Goal: Navigation & Orientation: Find specific page/section

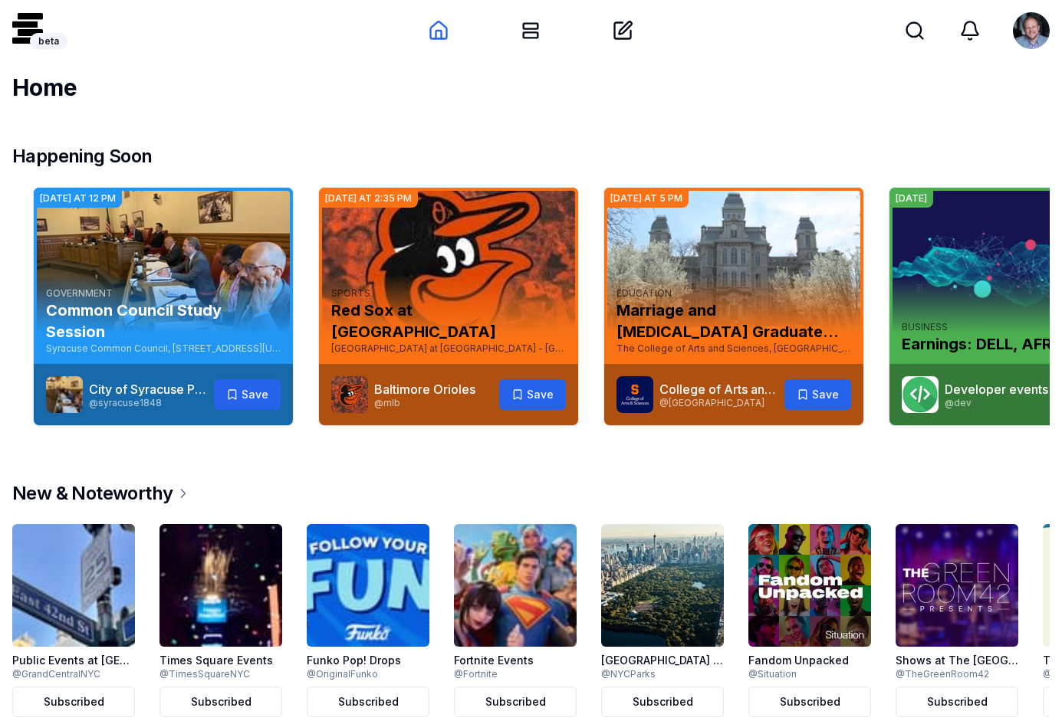
scroll to position [0, 1117]
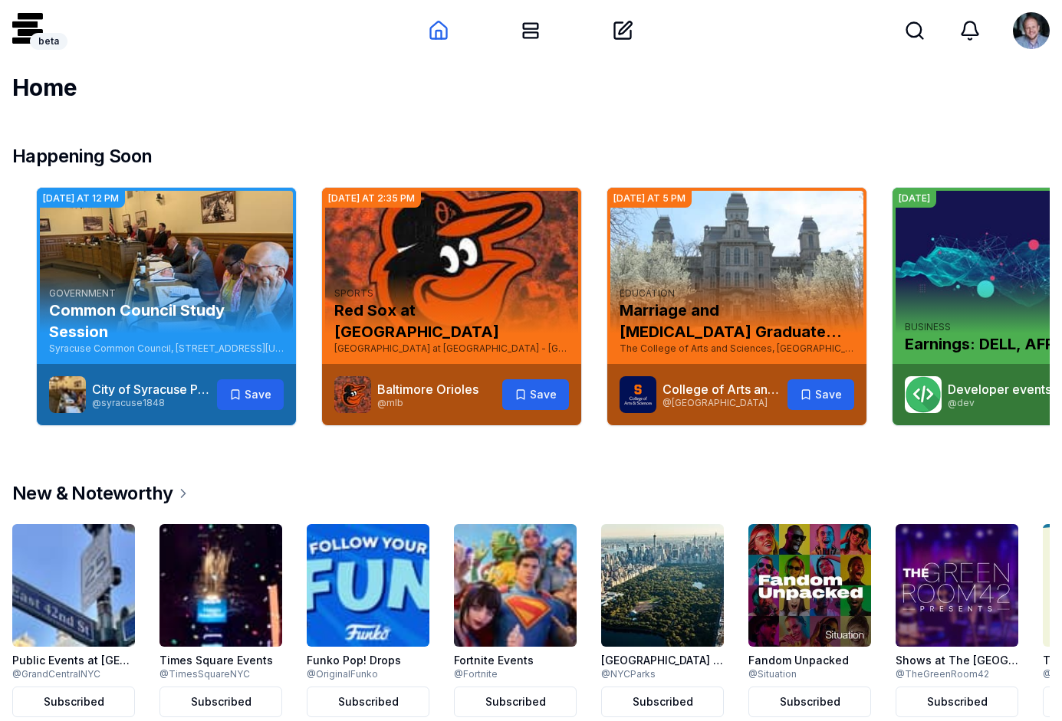
click at [187, 320] on h3 "Common Council Study Session" at bounding box center [166, 321] width 235 height 43
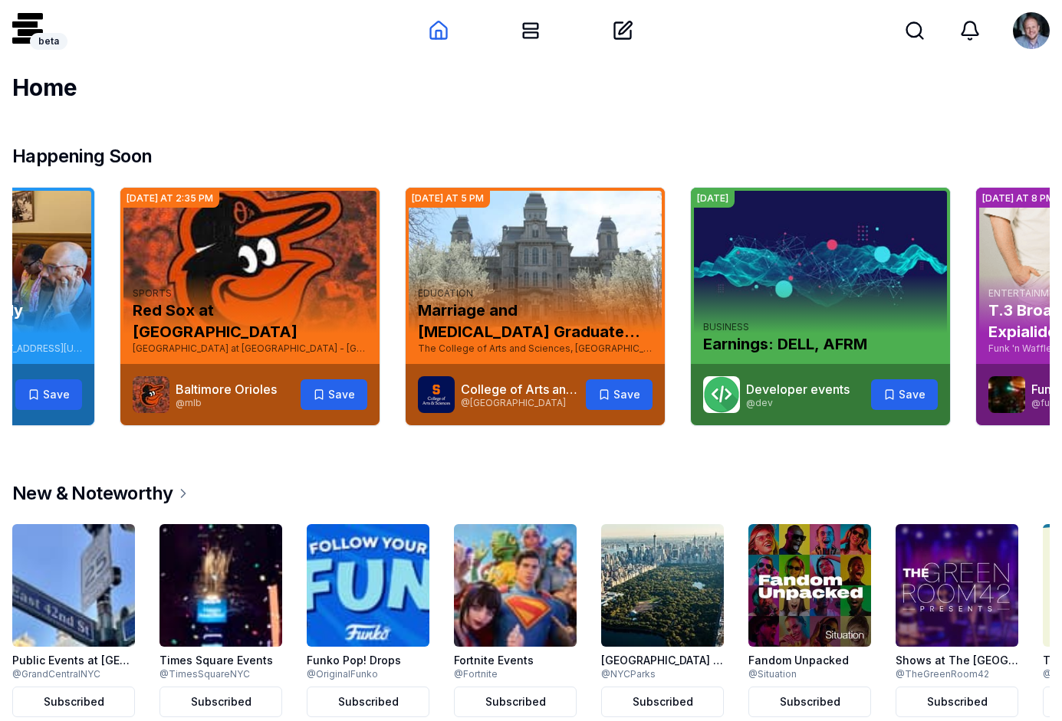
scroll to position [0, 1099]
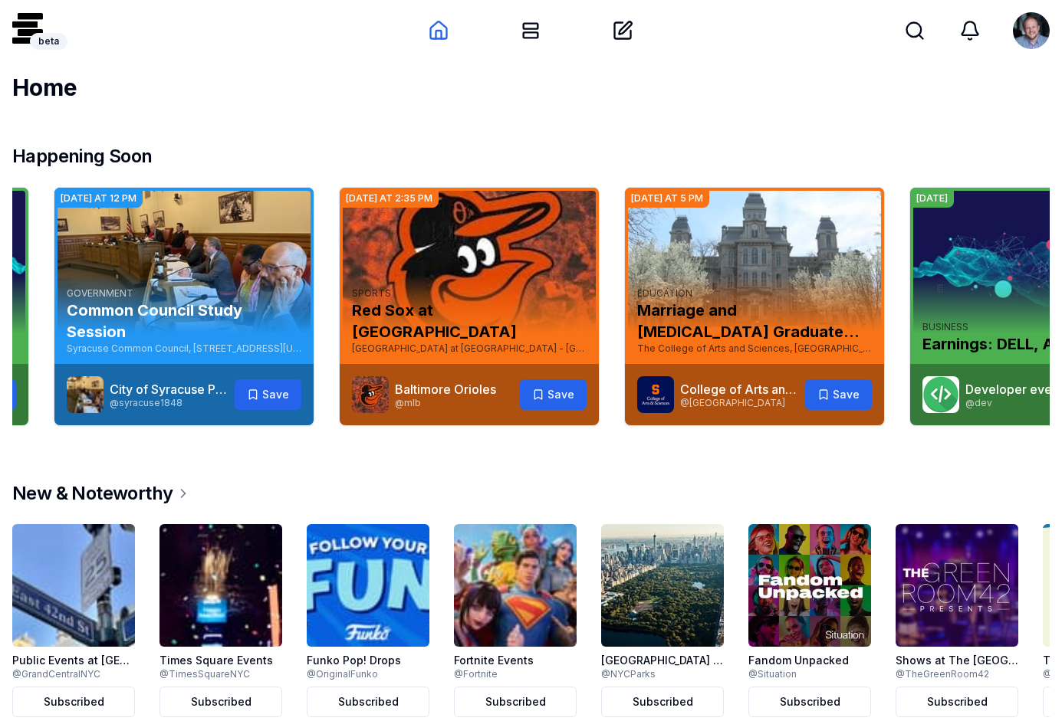
click at [189, 390] on link "City of Syracuse Public Meetings" at bounding box center [205, 389] width 190 height 15
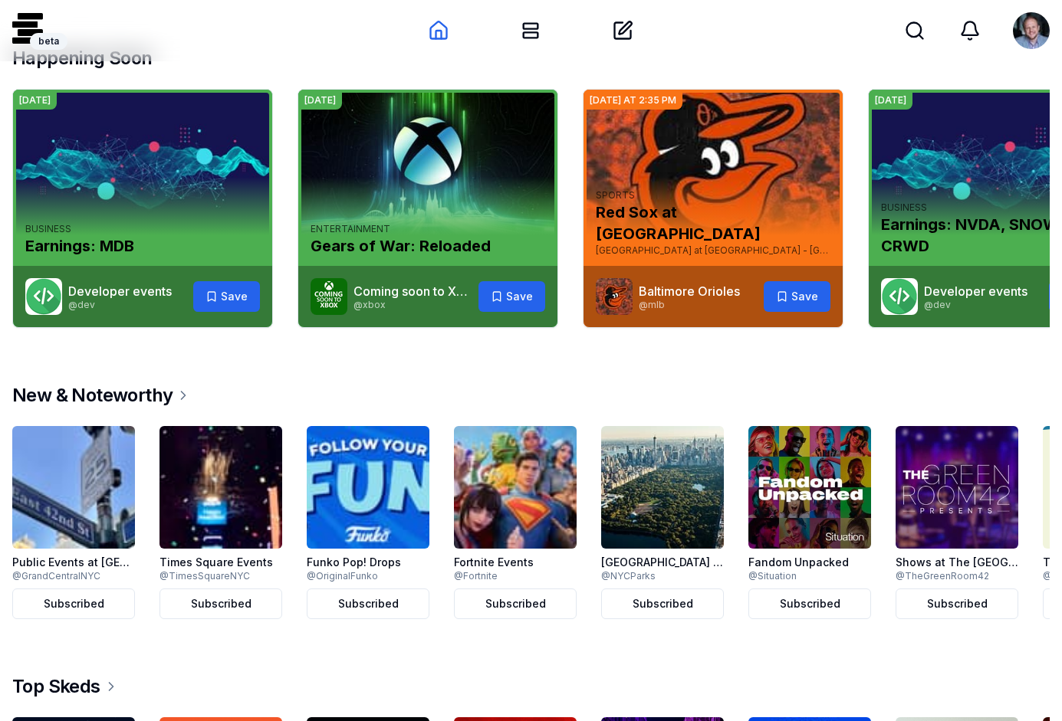
scroll to position [173, 0]
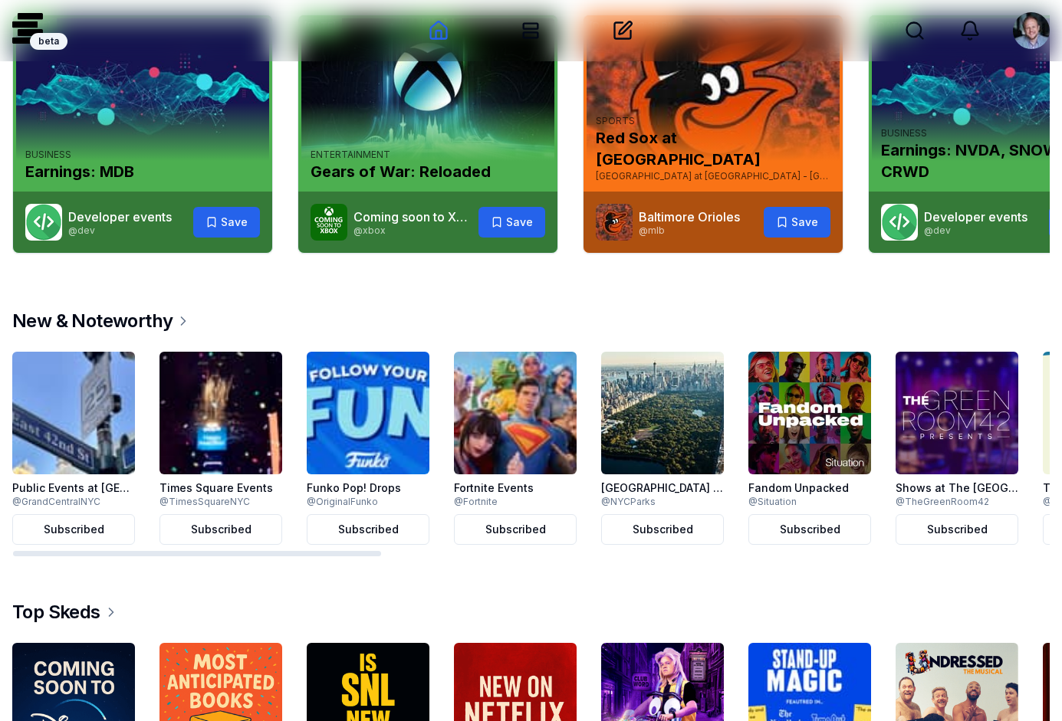
click at [919, 402] on img at bounding box center [957, 413] width 123 height 123
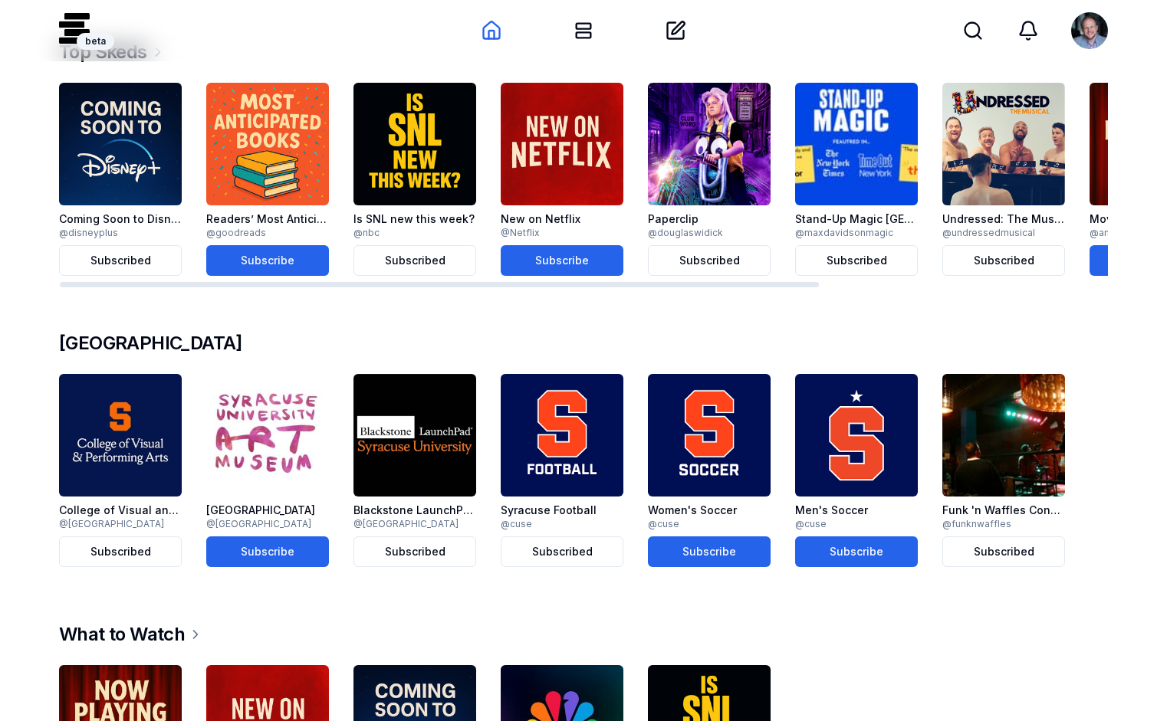
scroll to position [761, 0]
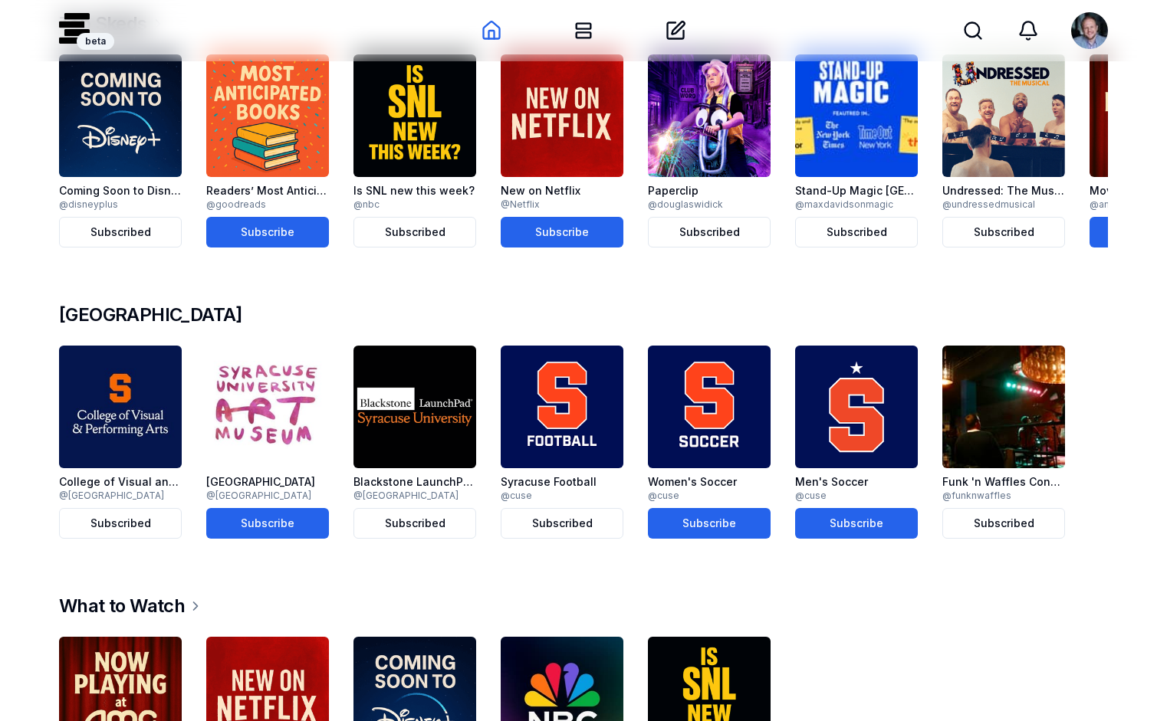
click at [702, 387] on img at bounding box center [709, 407] width 123 height 123
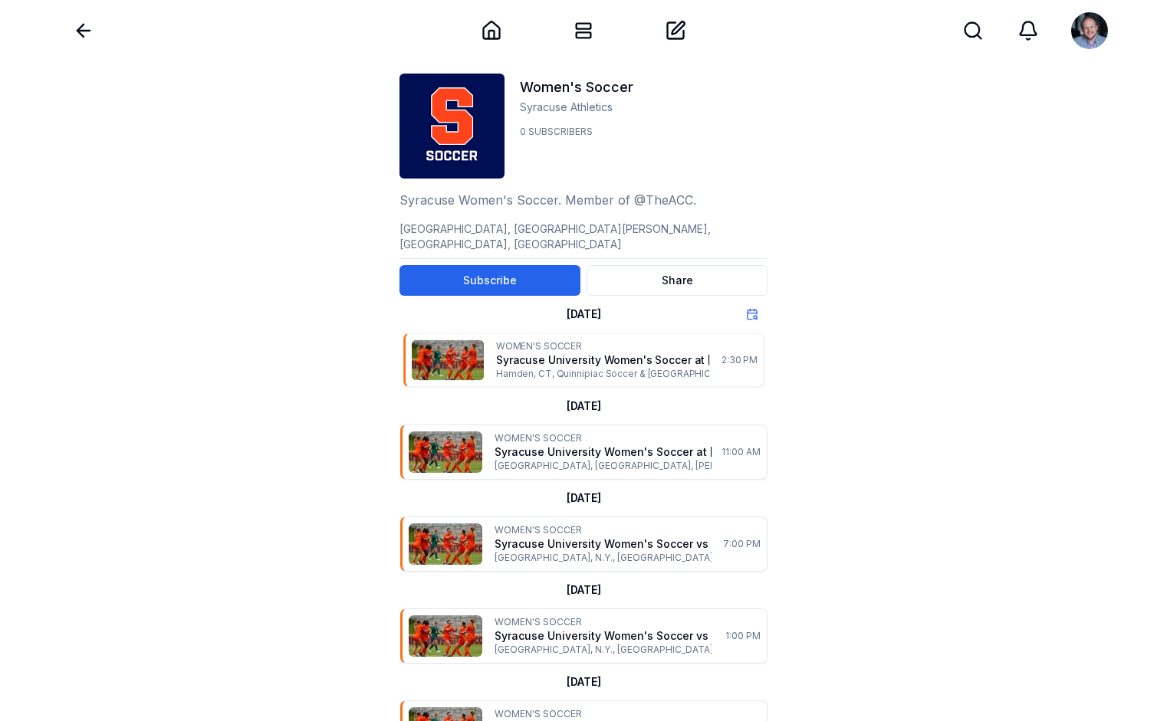
click at [527, 353] on p "Syracuse University Women's Soccer at [GEOGRAPHIC_DATA]" at bounding box center [618, 360] width 244 height 15
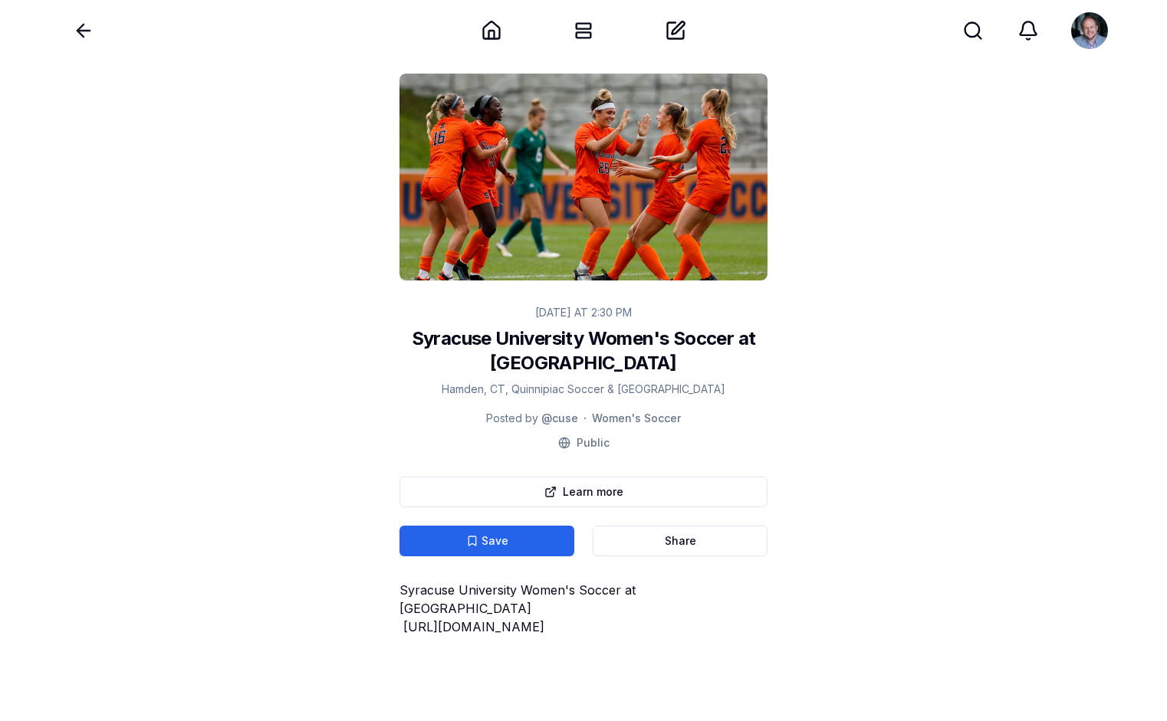
click at [84, 29] on icon at bounding box center [83, 30] width 21 height 21
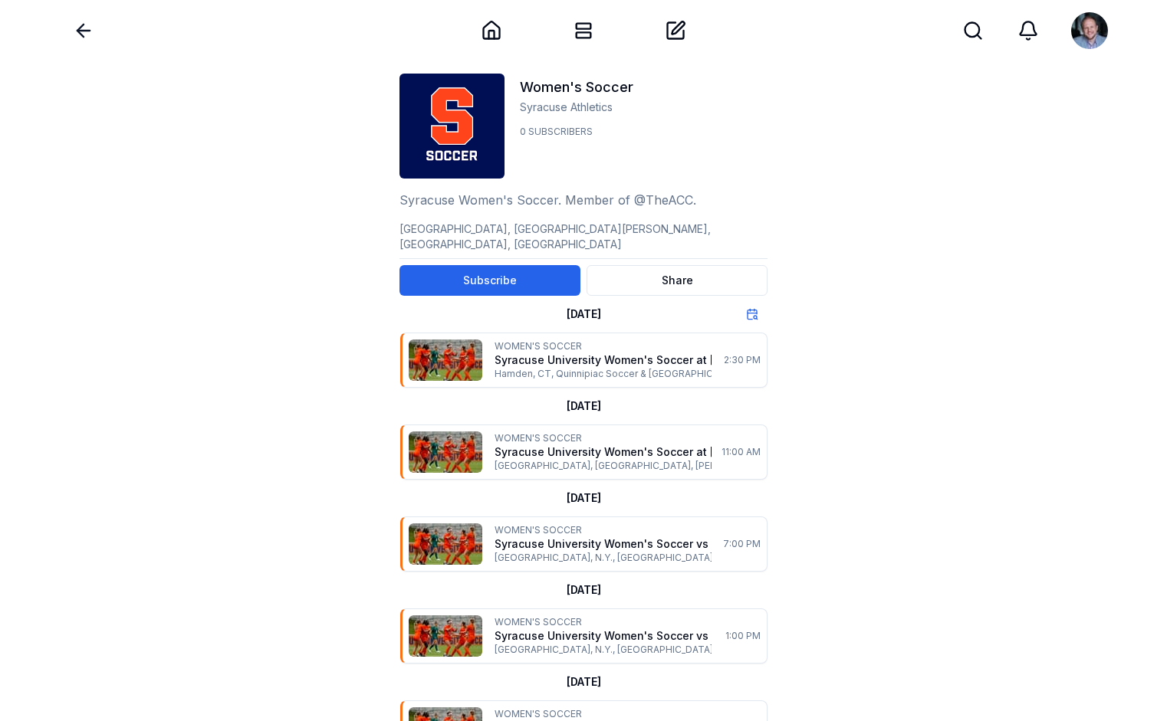
click at [88, 29] on icon at bounding box center [83, 30] width 21 height 21
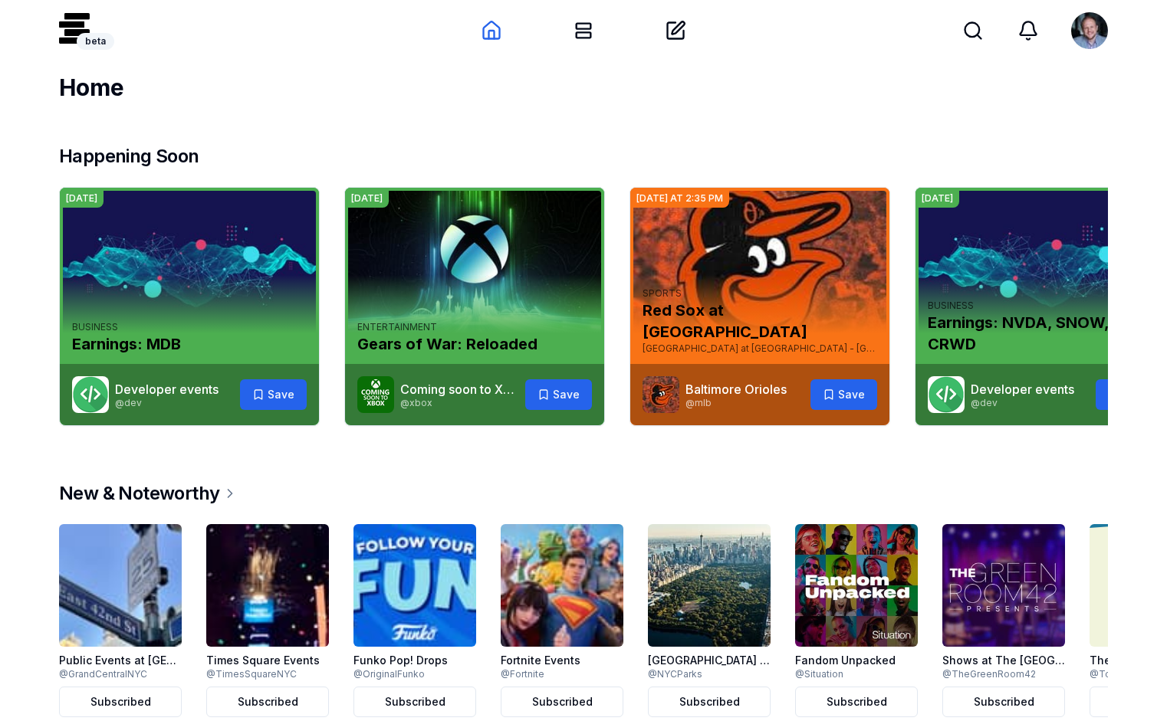
scroll to position [761, 0]
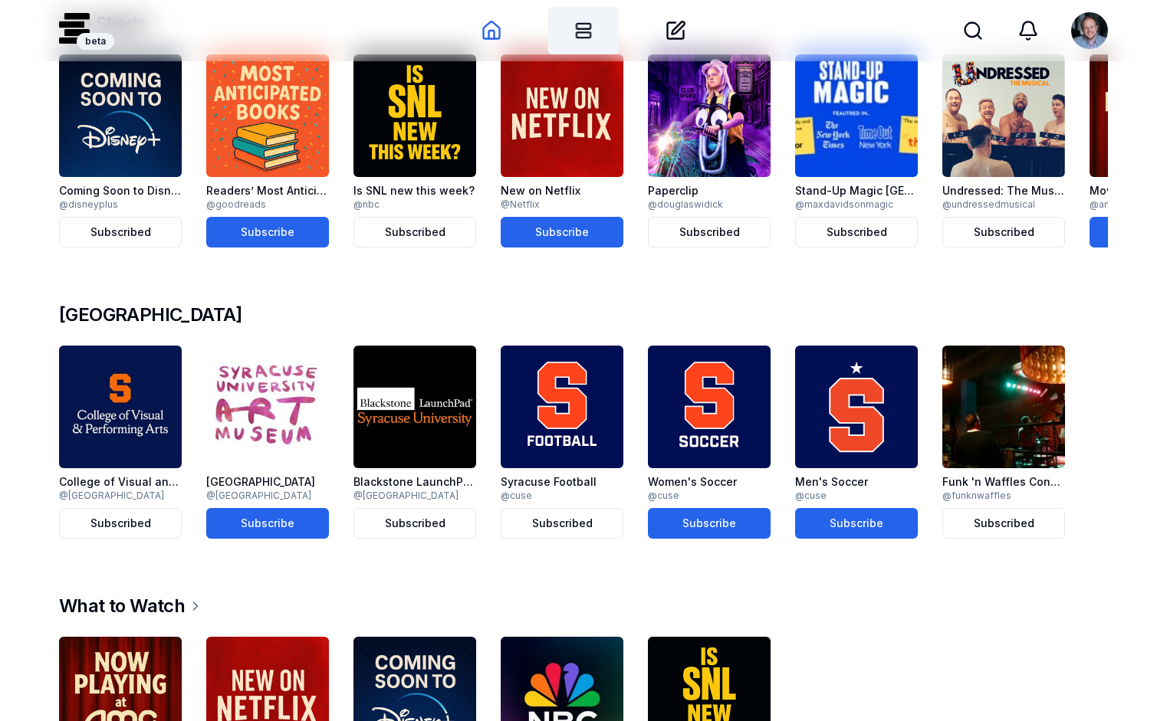
click at [585, 32] on icon at bounding box center [583, 30] width 15 height 15
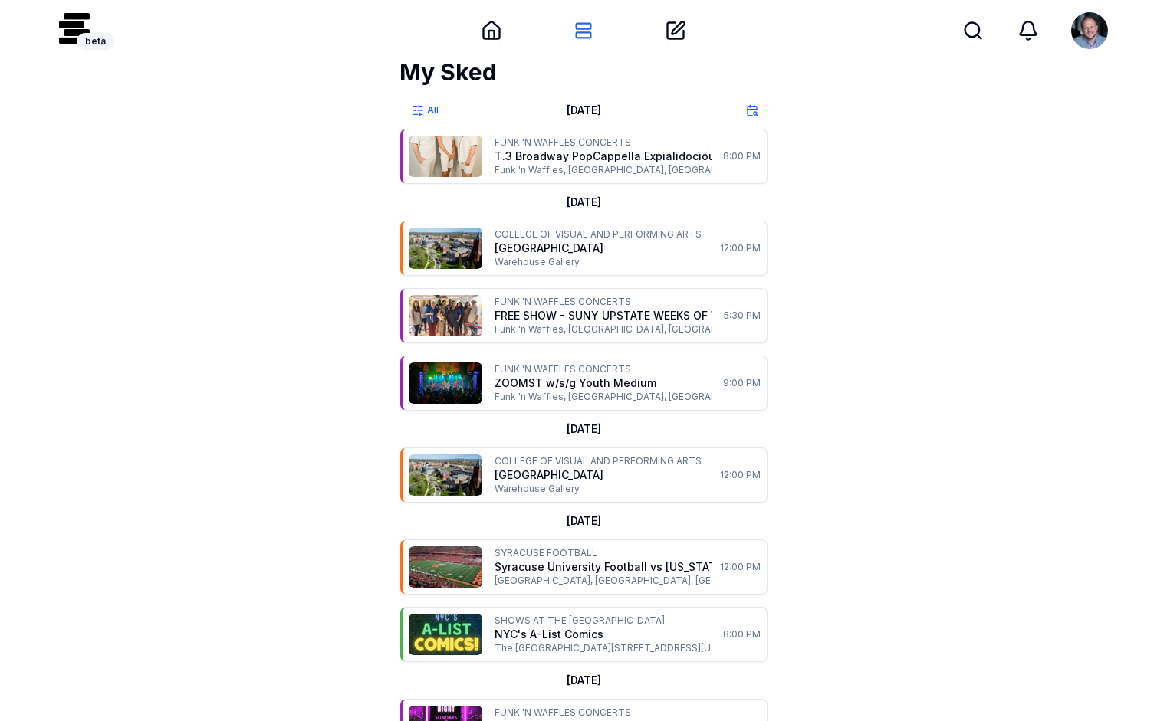
scroll to position [15, 0]
click at [673, 30] on icon at bounding box center [678, 27] width 12 height 12
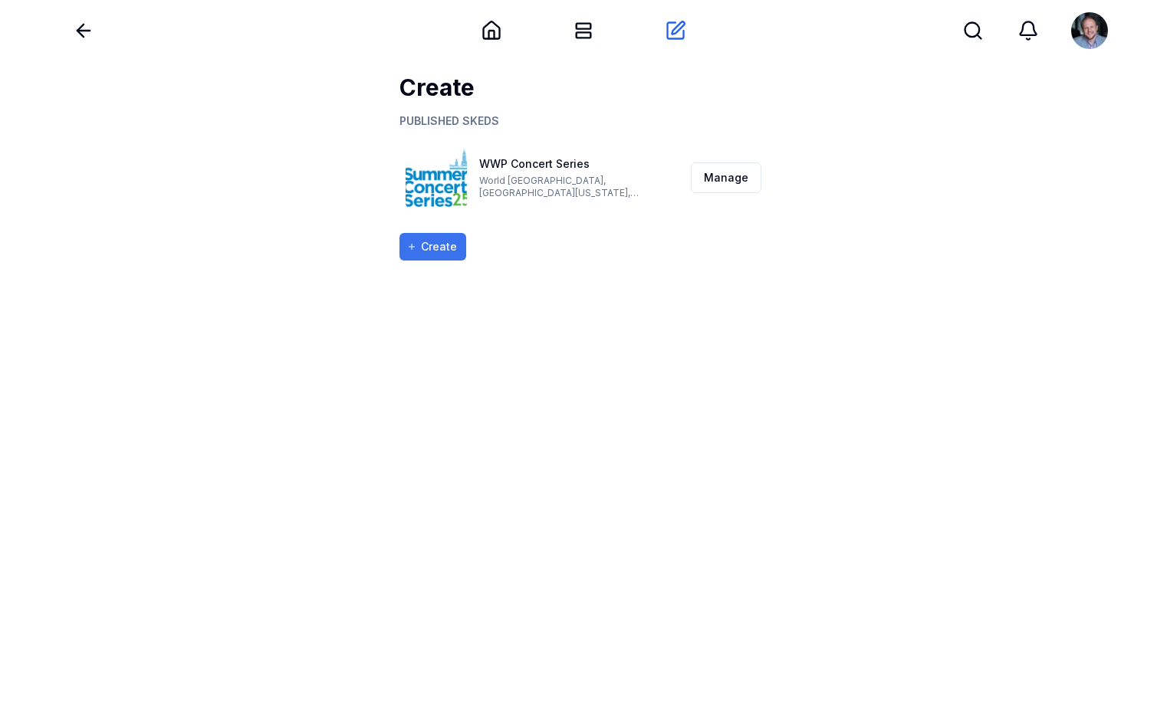
click at [441, 238] on button "Create" at bounding box center [432, 247] width 67 height 28
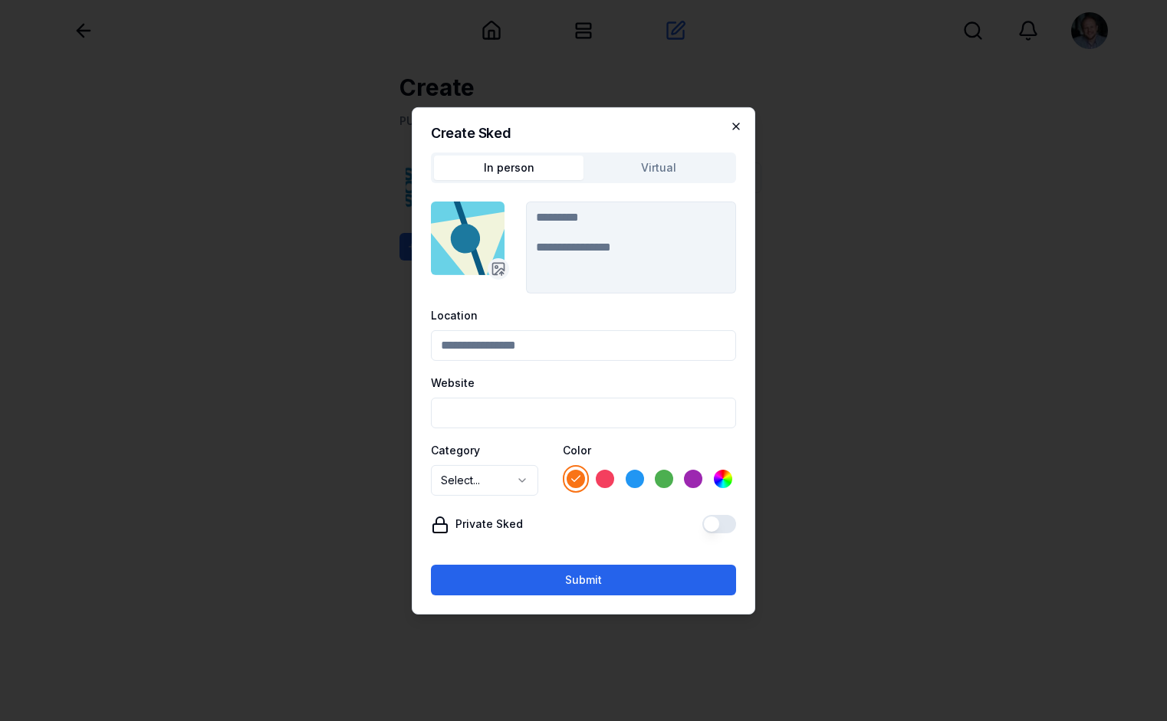
click at [734, 123] on icon "button" at bounding box center [736, 126] width 12 height 12
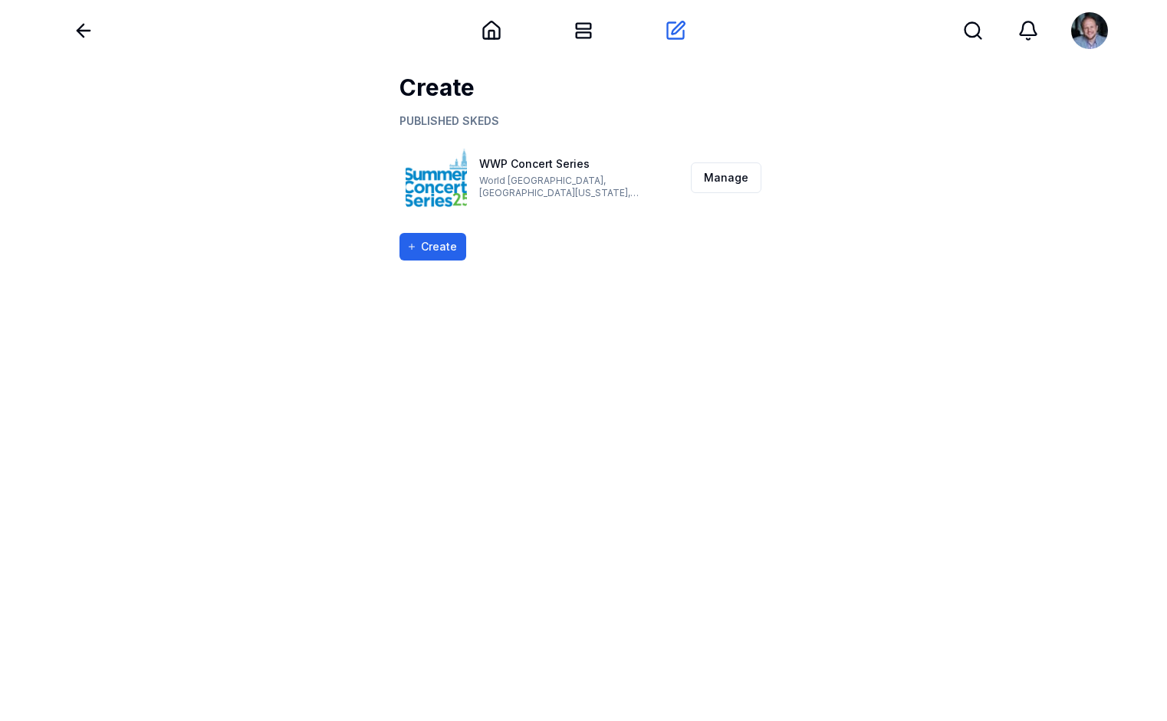
click at [485, 192] on link "World [GEOGRAPHIC_DATA], [GEOGRAPHIC_DATA][US_STATE], [GEOGRAPHIC_DATA]" at bounding box center [558, 193] width 159 height 36
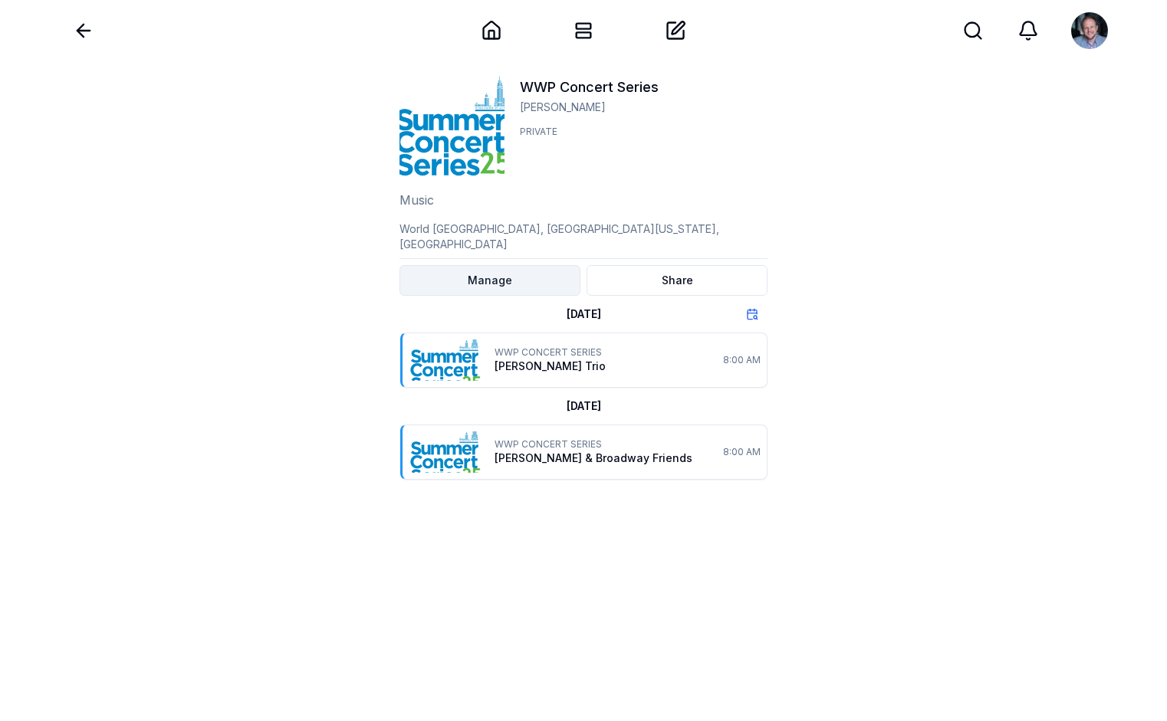
click at [463, 268] on html "Back Home My Sked Create Search Search WWP Concert Series [PERSON_NAME] Private…" at bounding box center [583, 391] width 1167 height 783
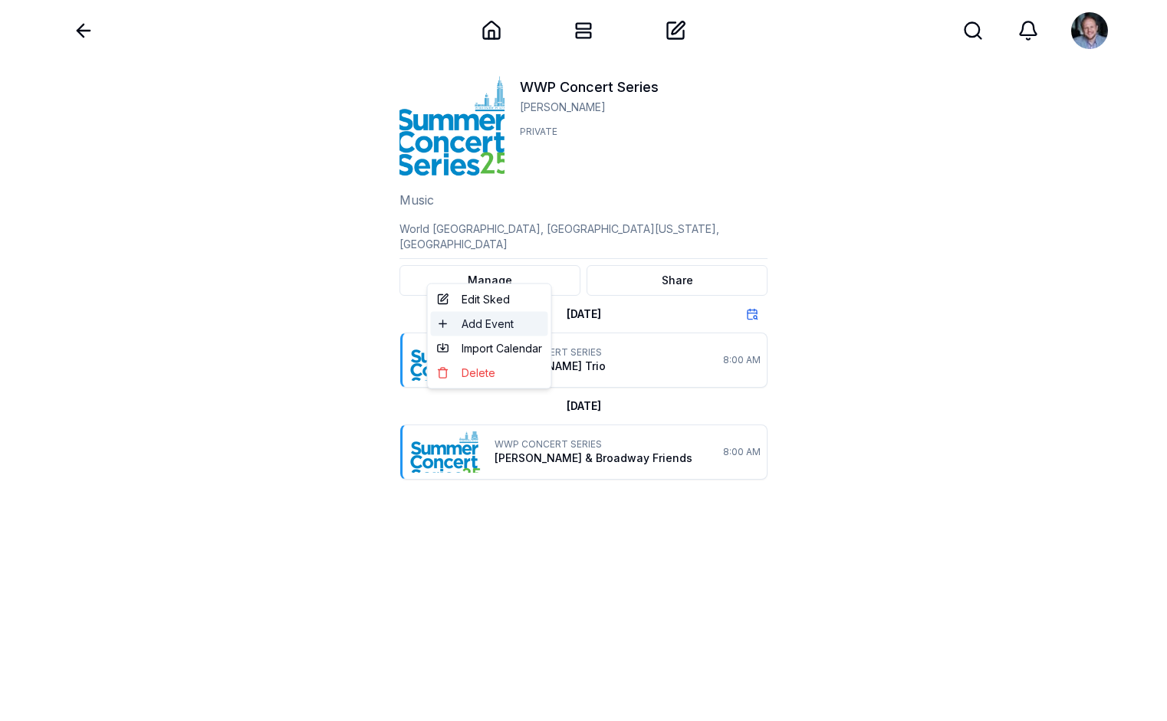
click at [478, 323] on span "Add Event" at bounding box center [488, 324] width 52 height 15
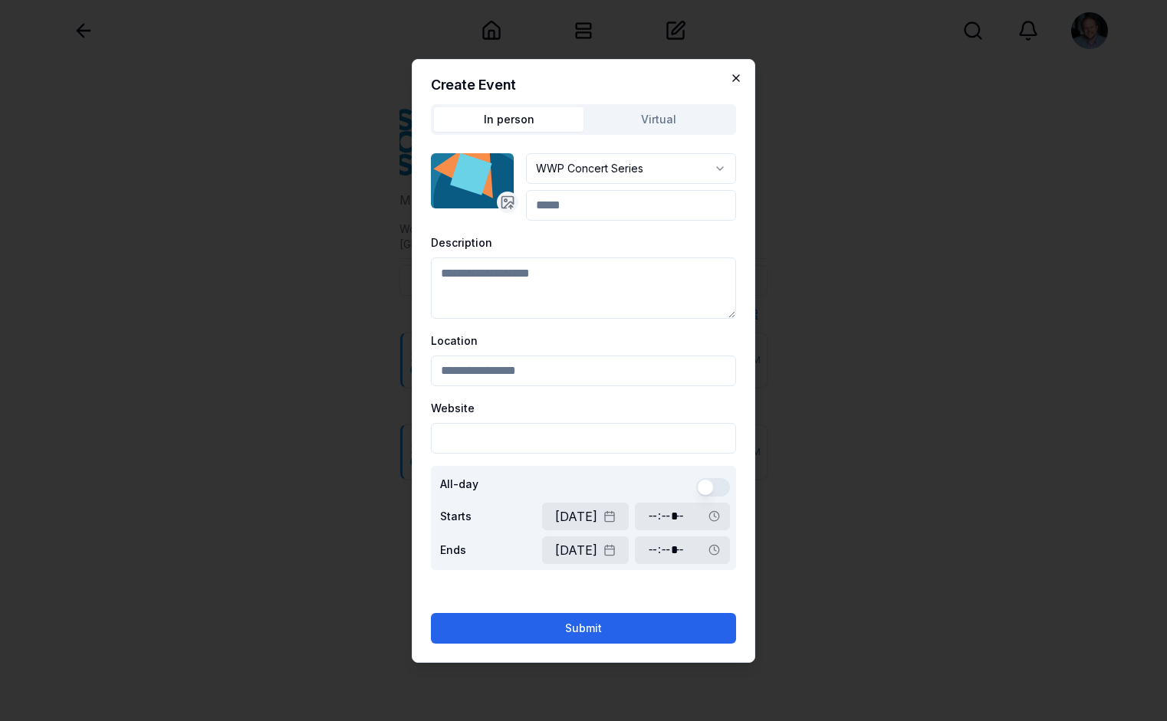
click at [737, 77] on icon "button" at bounding box center [736, 78] width 6 height 6
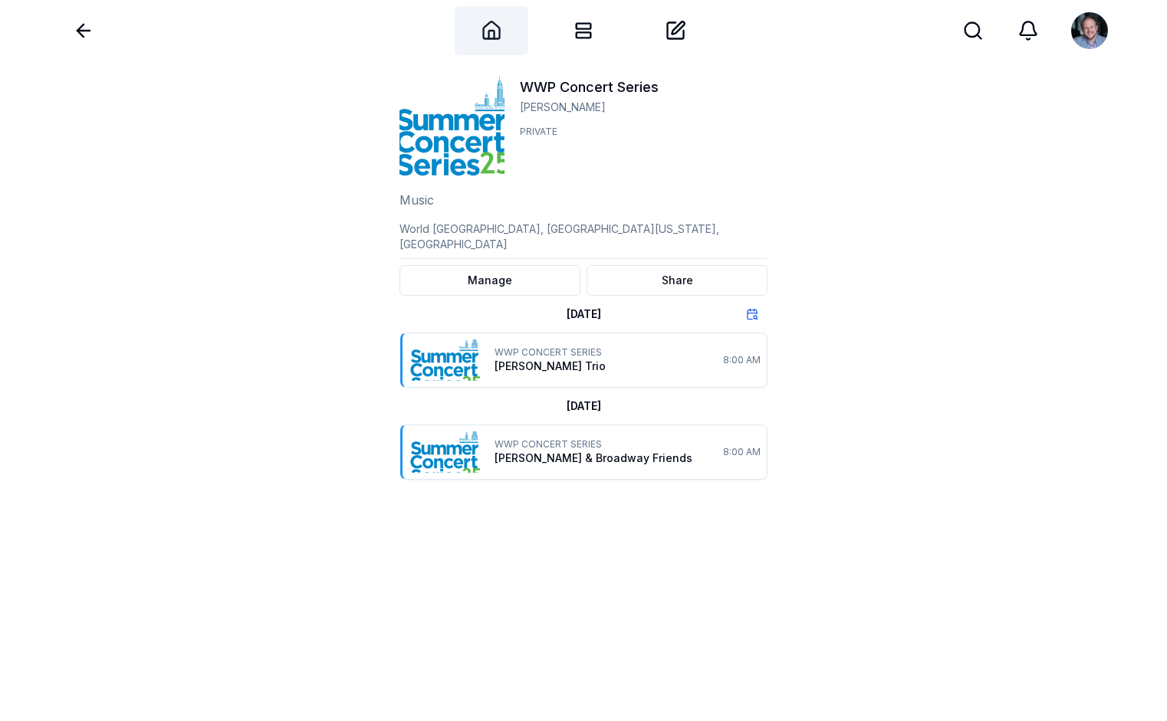
click at [488, 28] on icon at bounding box center [491, 30] width 21 height 21
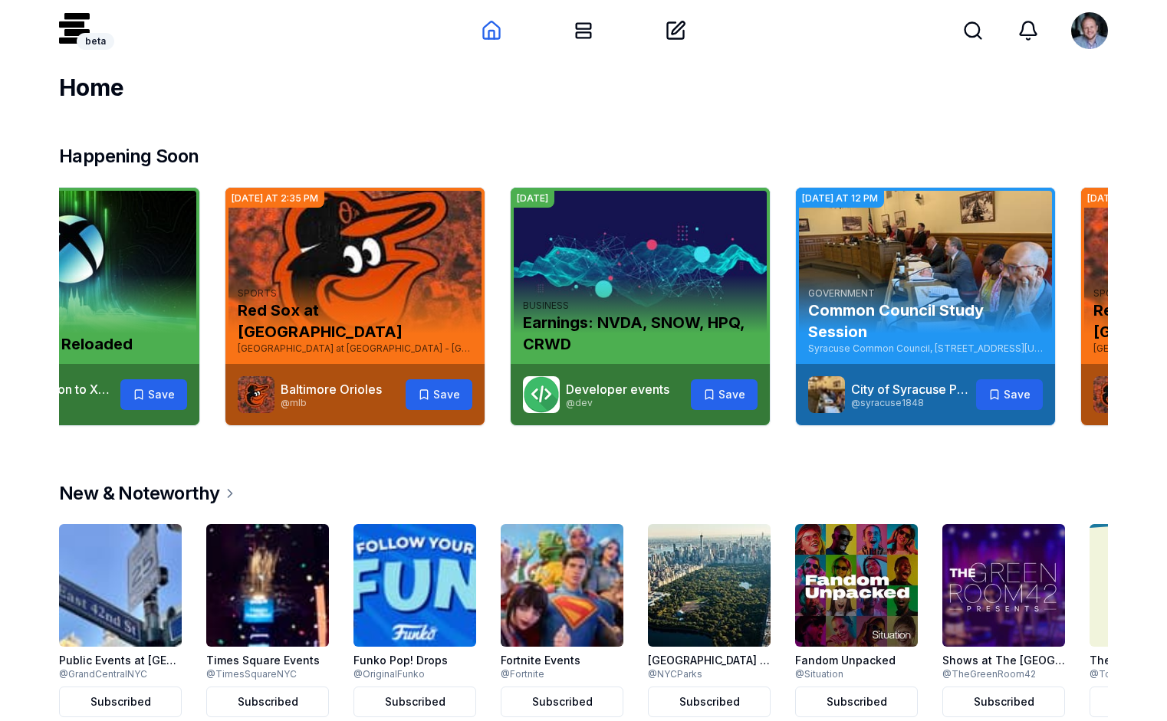
scroll to position [0, 406]
